Goal: Information Seeking & Learning: Check status

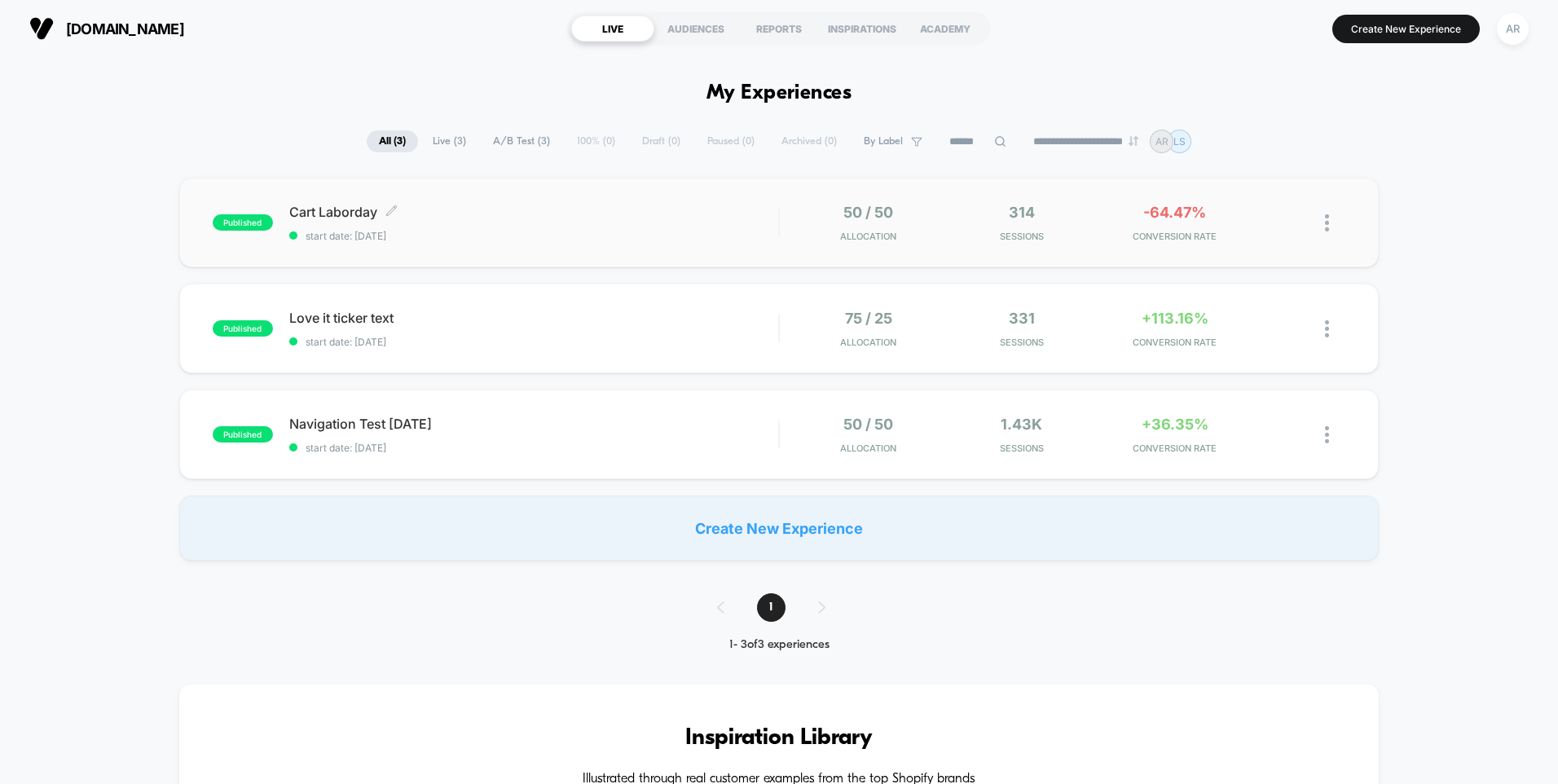
click at [548, 237] on span "start date: [DATE]" at bounding box center [533, 235] width 488 height 12
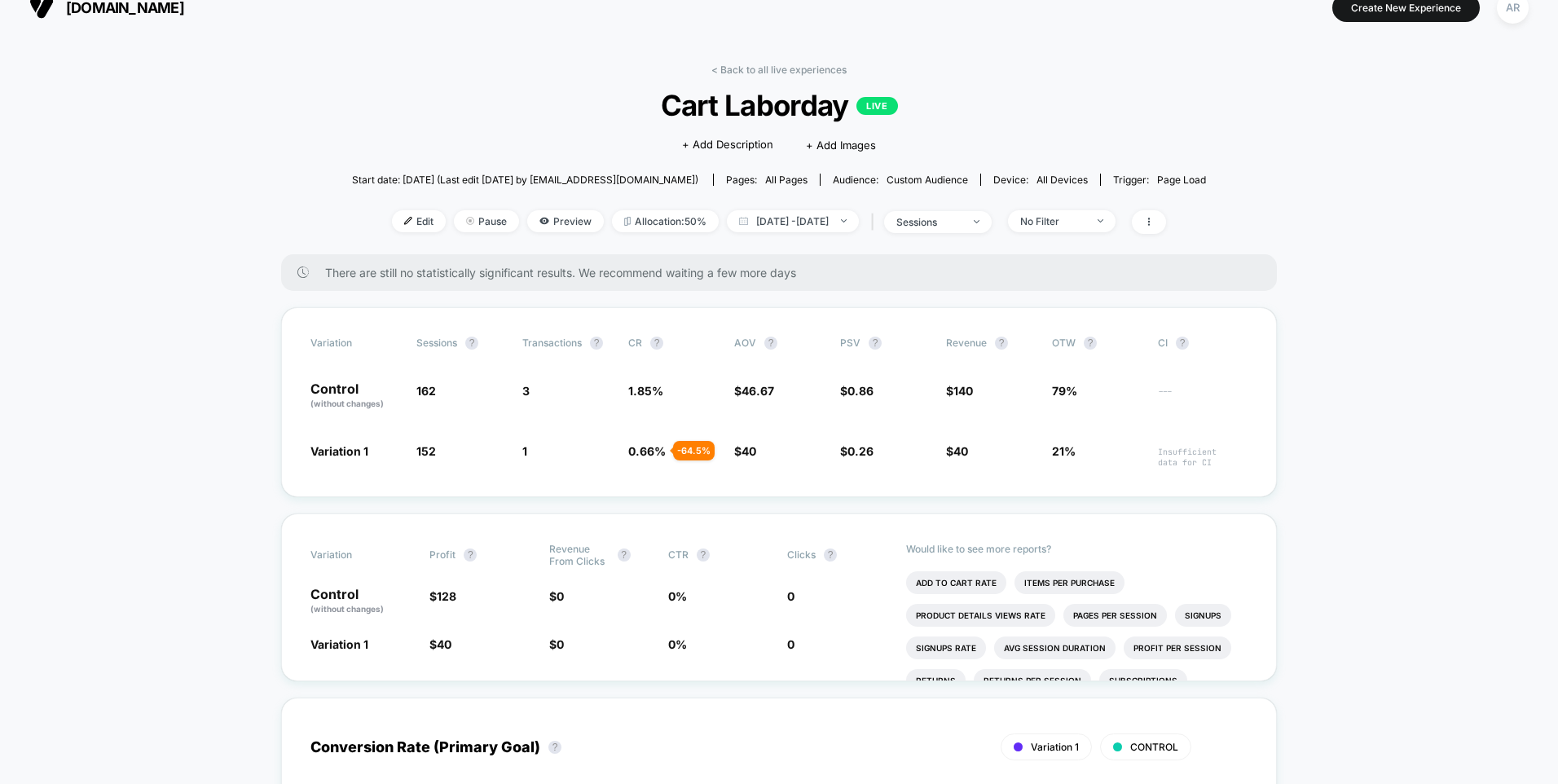
scroll to position [32, 0]
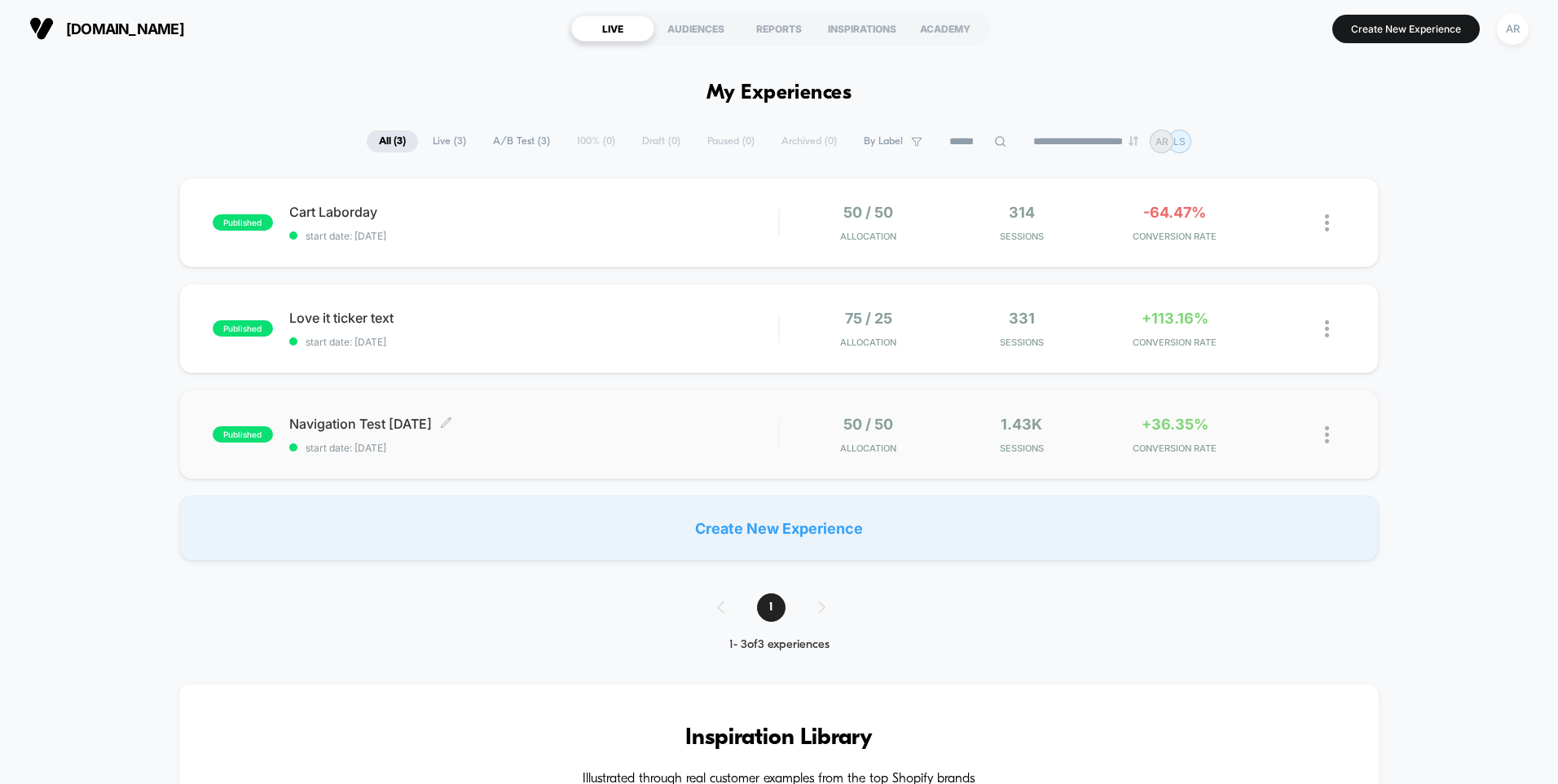
click at [359, 425] on span "Navigation Test [DATE] Click to edit experience details" at bounding box center [533, 423] width 488 height 16
click at [449, 307] on div "published Love it ticker text start date: [DATE] 75 / 25 Allocation 331 Session…" at bounding box center [779, 328] width 1199 height 90
